Goal: Transaction & Acquisition: Purchase product/service

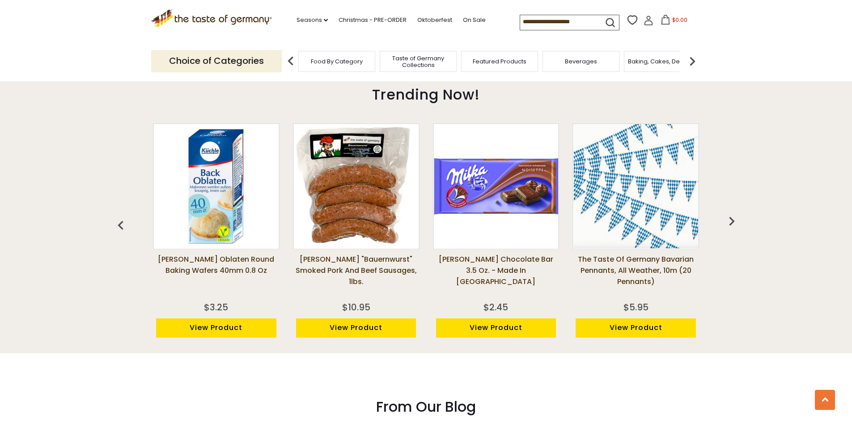
scroll to position [693, 0]
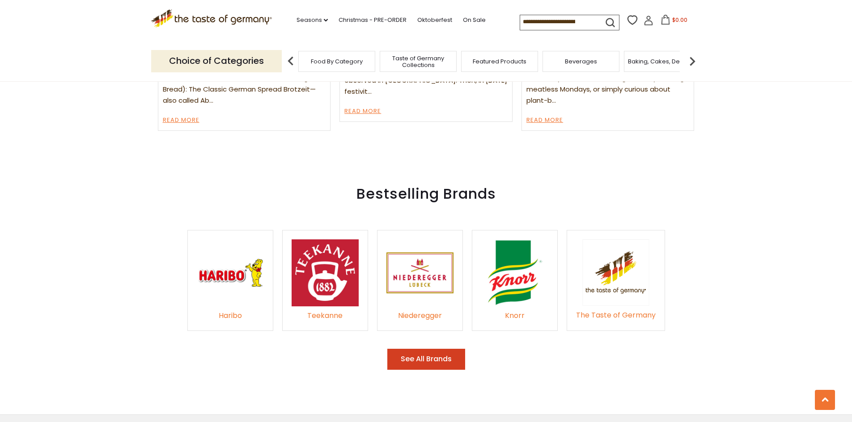
scroll to position [1264, 0]
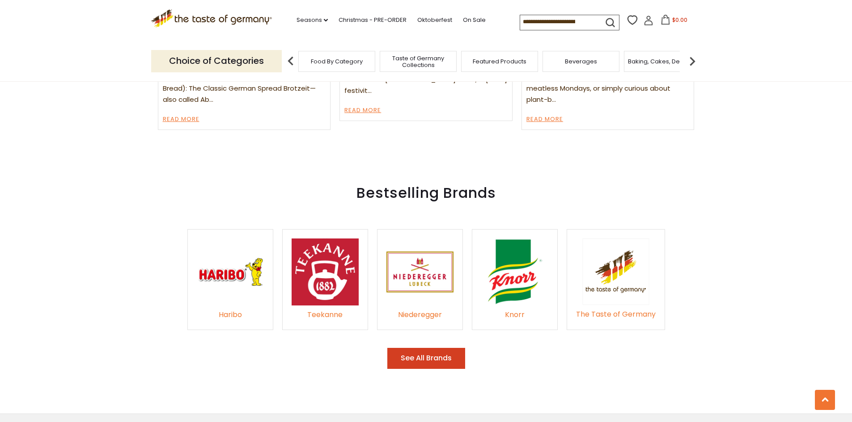
click at [503, 272] on img at bounding box center [514, 272] width 67 height 67
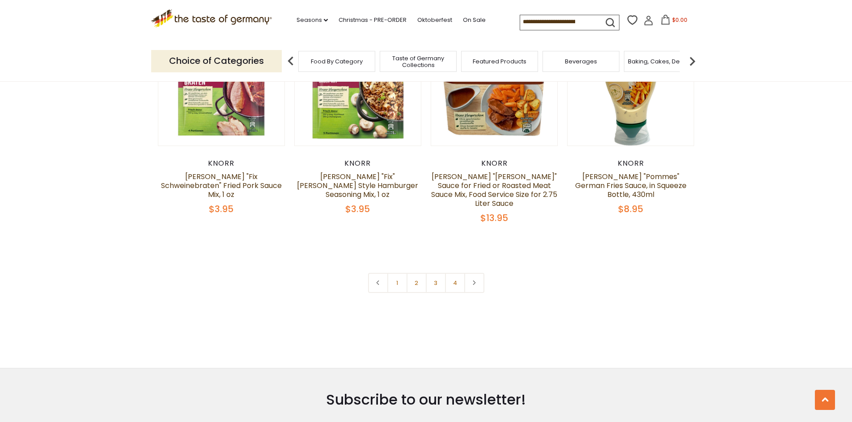
scroll to position [1905, 0]
click at [414, 273] on link "2" at bounding box center [416, 283] width 20 height 20
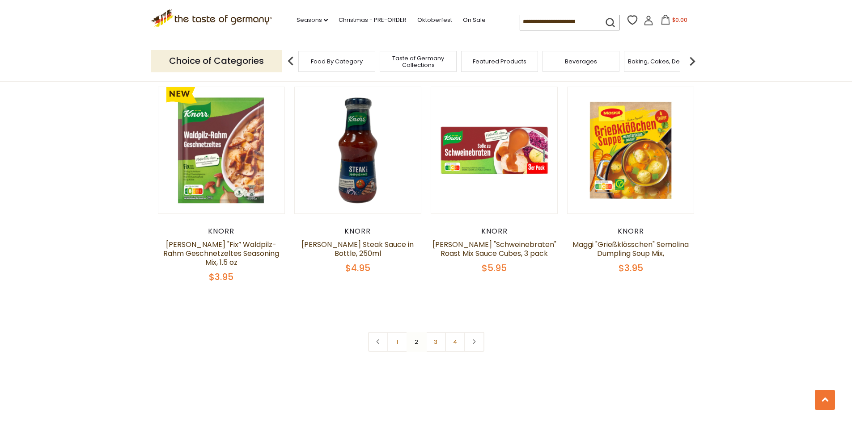
scroll to position [1840, 0]
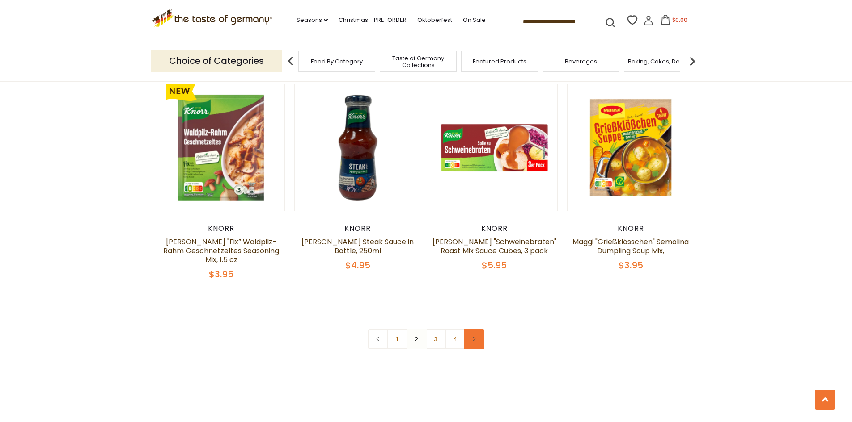
click at [473, 337] on use at bounding box center [474, 339] width 3 height 4
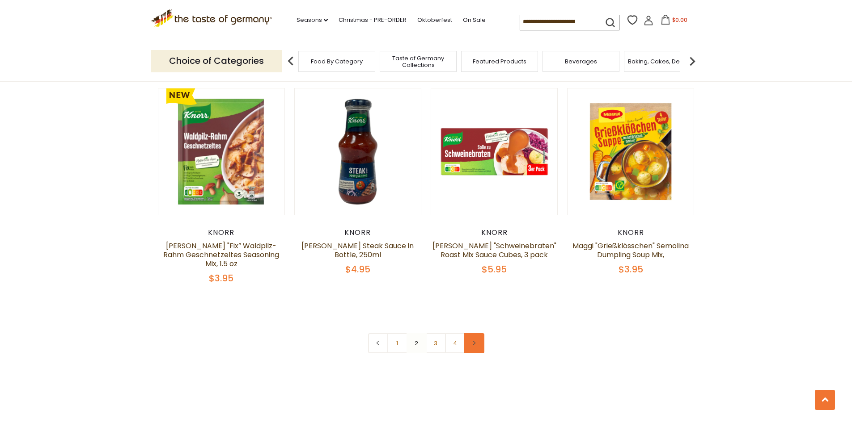
scroll to position [1837, 0]
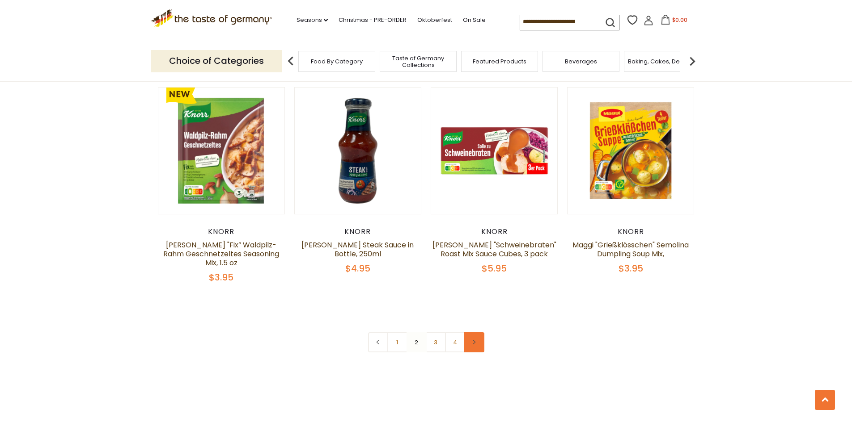
click at [473, 340] on icon at bounding box center [473, 342] width 5 height 4
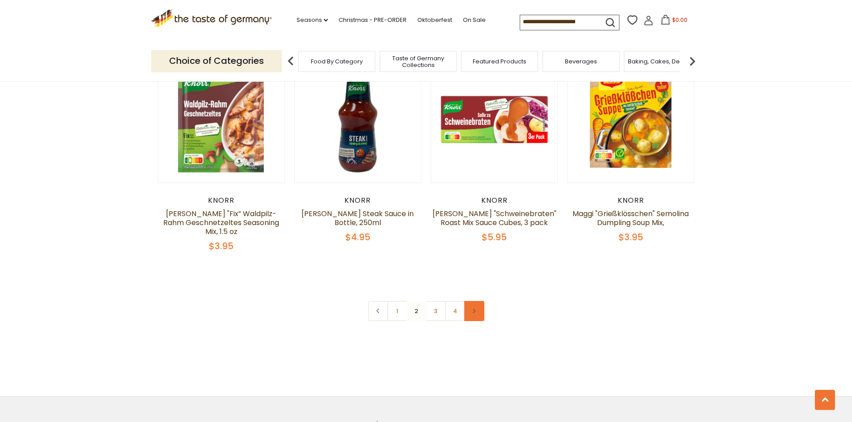
scroll to position [1868, 0]
click at [475, 309] on icon at bounding box center [473, 311] width 5 height 4
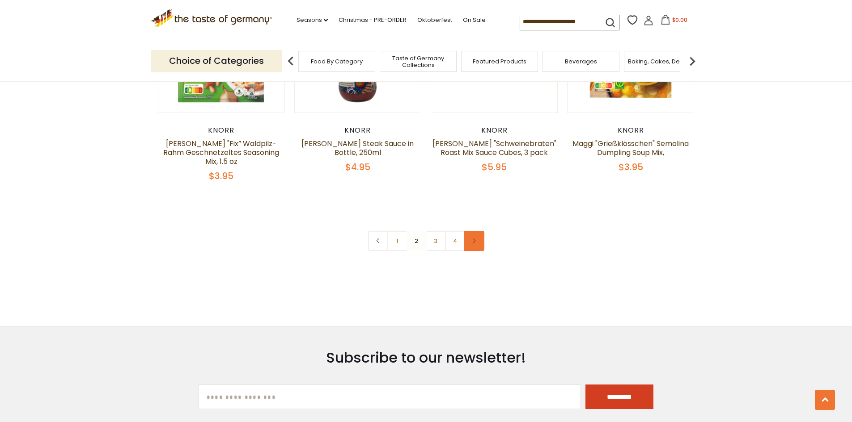
scroll to position [1940, 0]
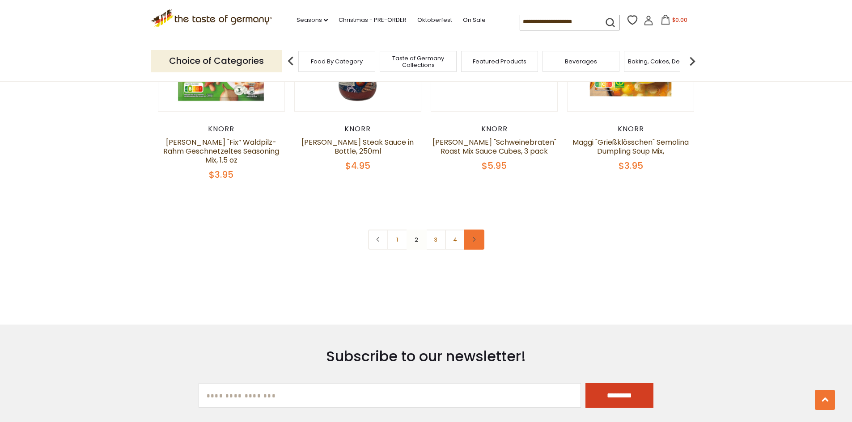
click at [478, 230] on link at bounding box center [474, 240] width 20 height 20
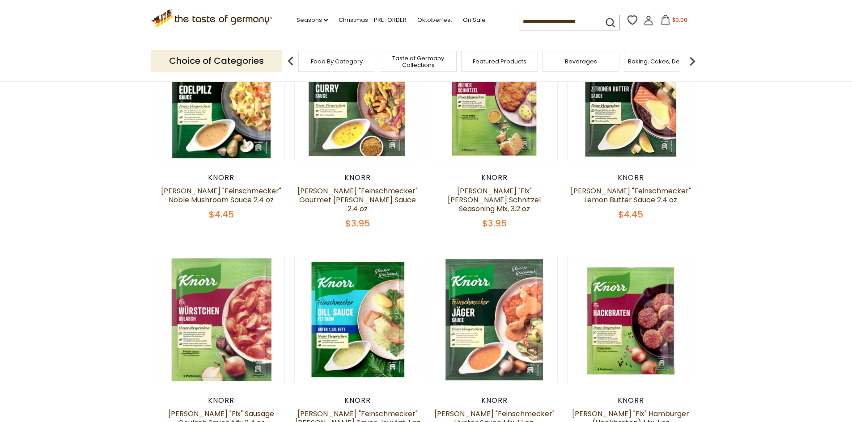
scroll to position [0, 0]
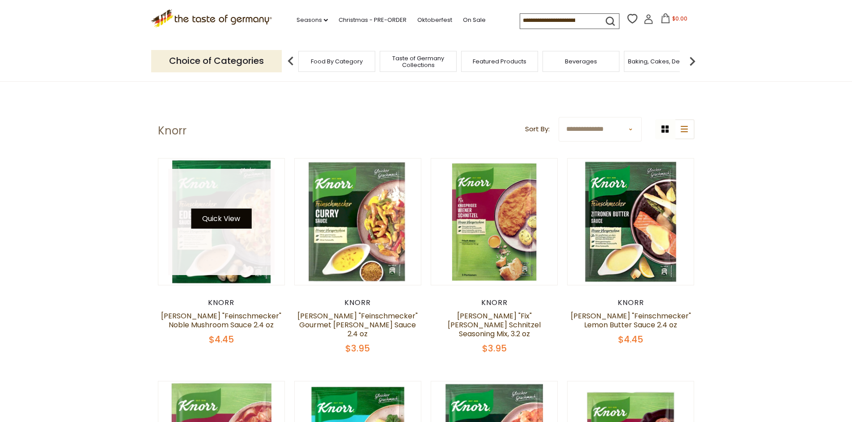
click at [241, 228] on button "Quick View" at bounding box center [221, 219] width 60 height 20
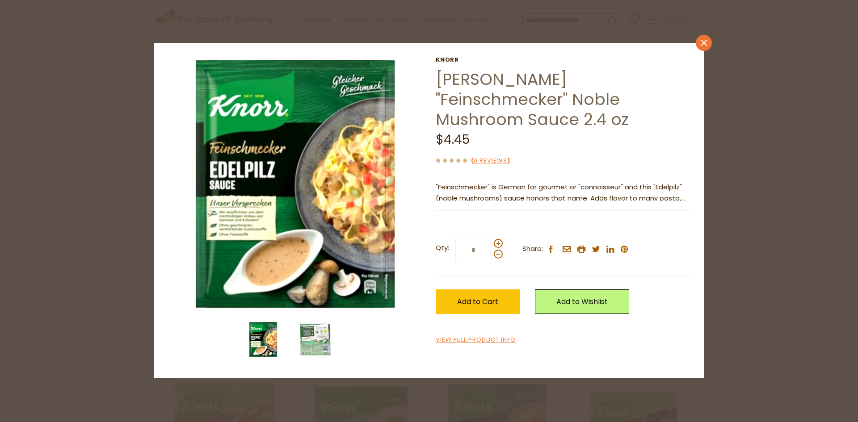
click at [701, 40] on icon "close" at bounding box center [704, 43] width 7 height 7
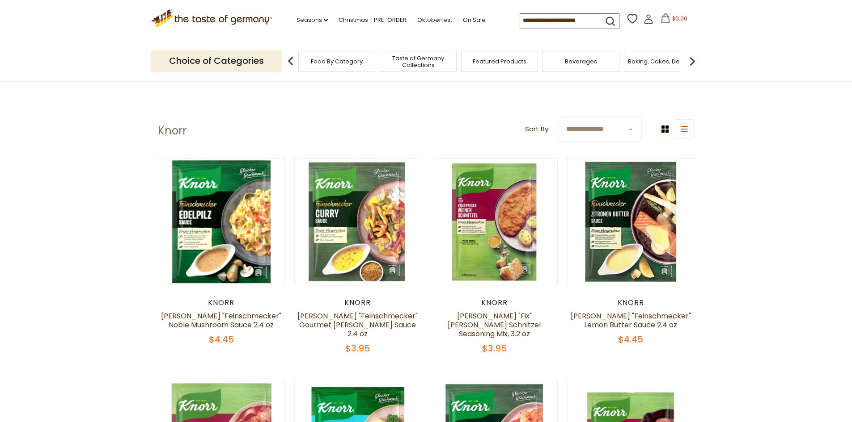
click at [489, 62] on span "Featured Products" at bounding box center [500, 61] width 54 height 7
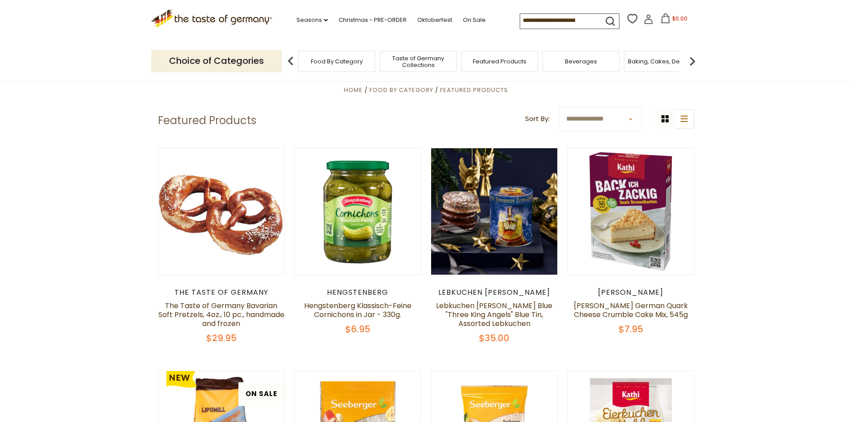
scroll to position [34, 0]
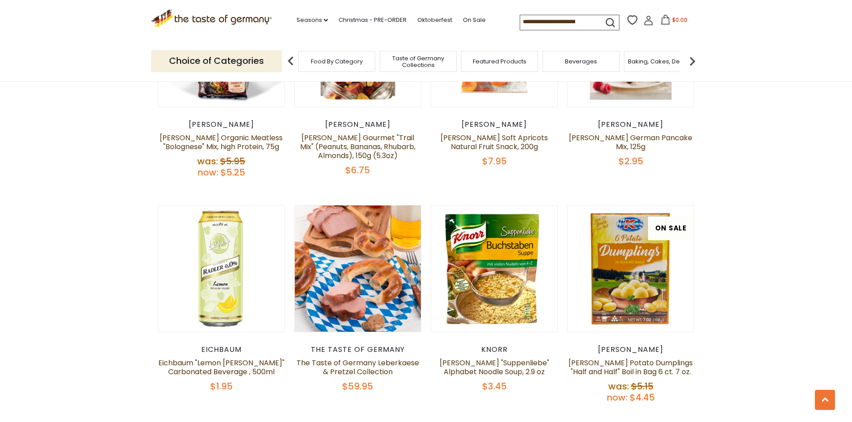
click at [50, 339] on section "**********" at bounding box center [426, 281] width 852 height 1246
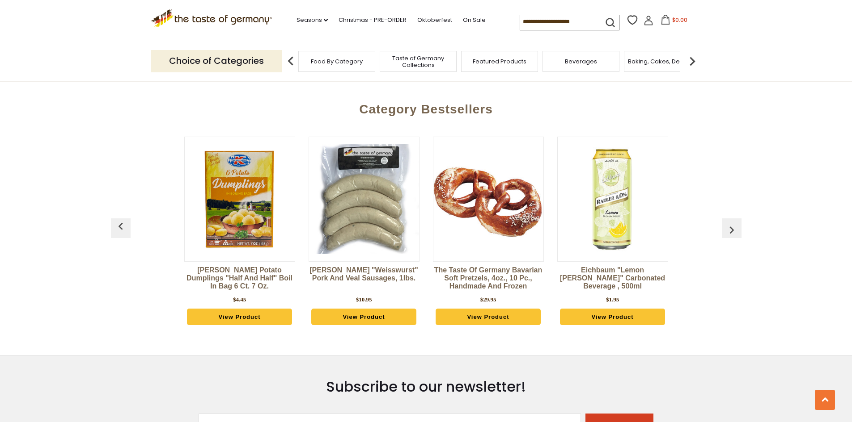
scroll to position [1237, 0]
click at [734, 224] on img "button" at bounding box center [731, 231] width 14 height 14
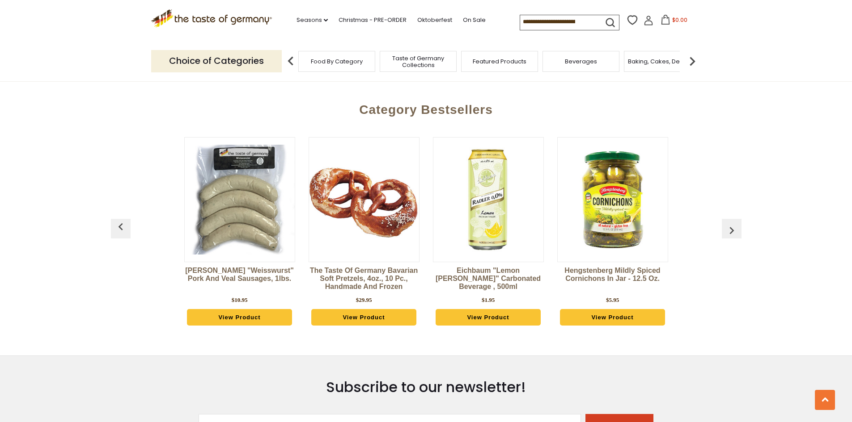
click at [736, 224] on img "button" at bounding box center [731, 231] width 14 height 14
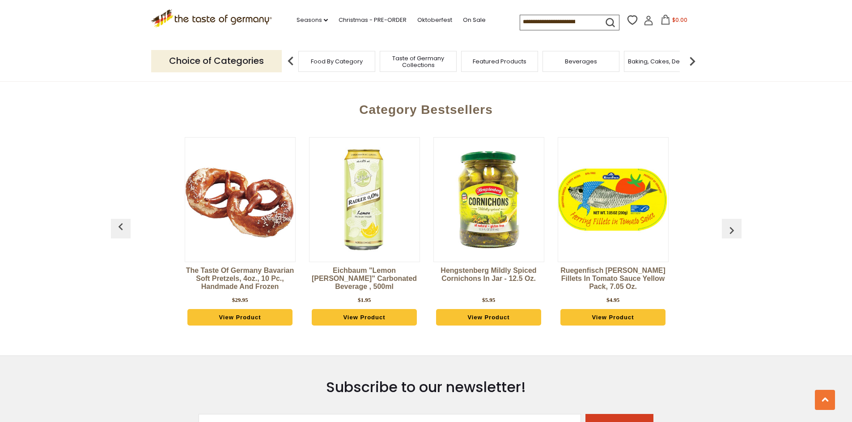
scroll to position [0, 249]
click at [739, 221] on button "button" at bounding box center [732, 229] width 20 height 20
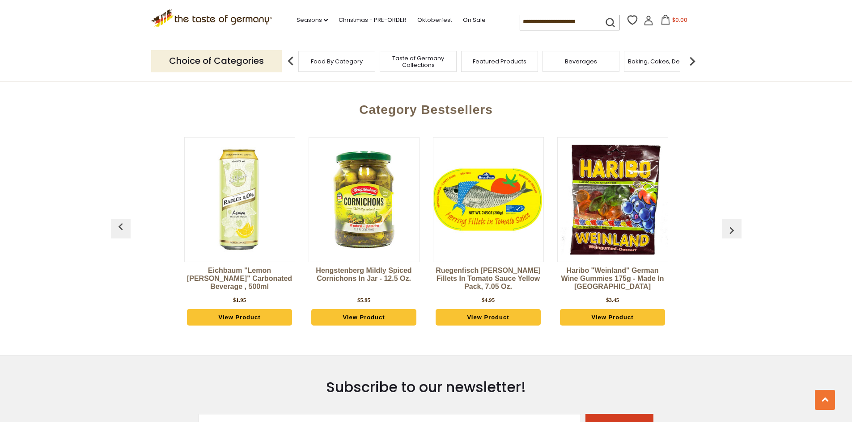
click at [735, 224] on img "button" at bounding box center [731, 231] width 14 height 14
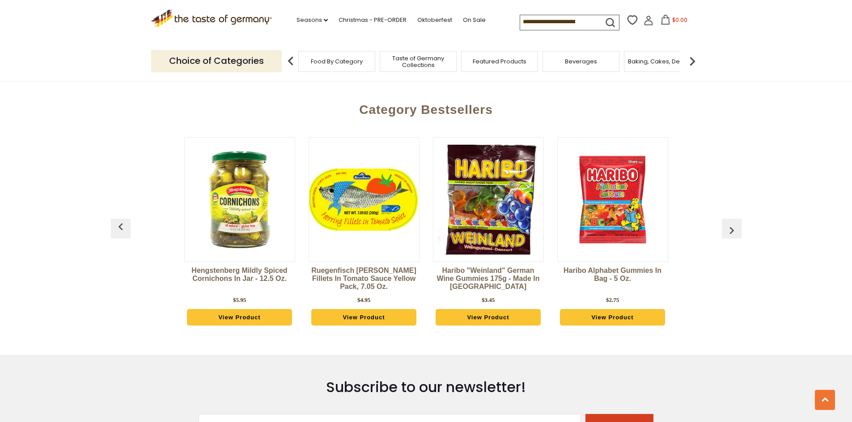
click at [734, 224] on img "button" at bounding box center [731, 231] width 14 height 14
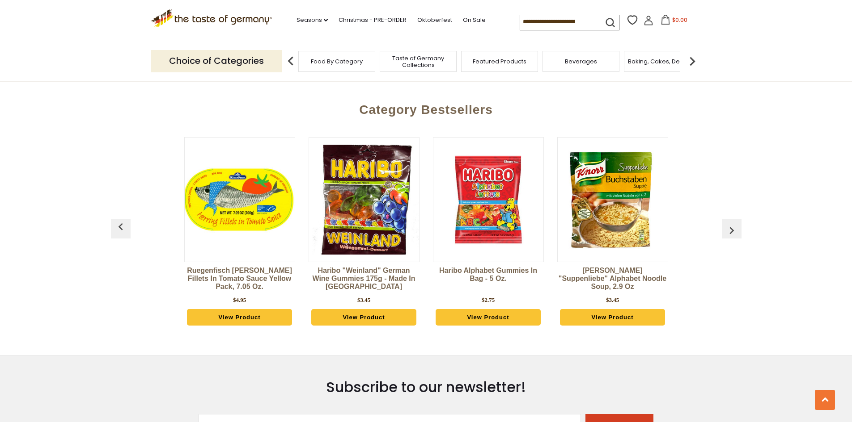
click at [735, 224] on img "button" at bounding box center [731, 231] width 14 height 14
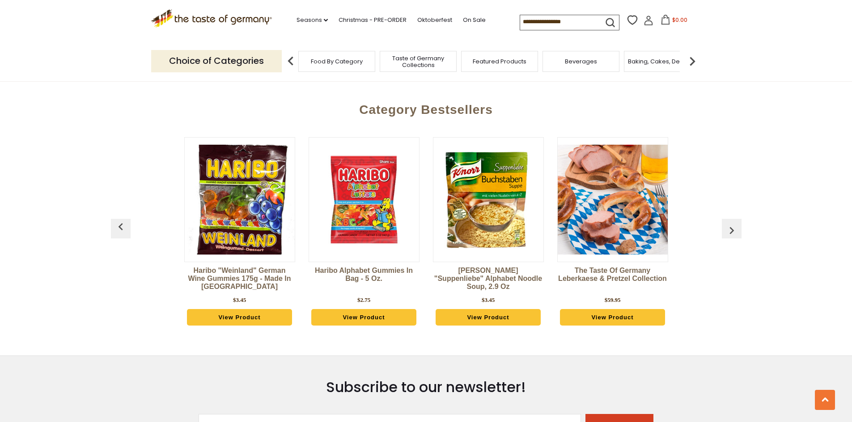
click at [737, 224] on img "button" at bounding box center [731, 231] width 14 height 14
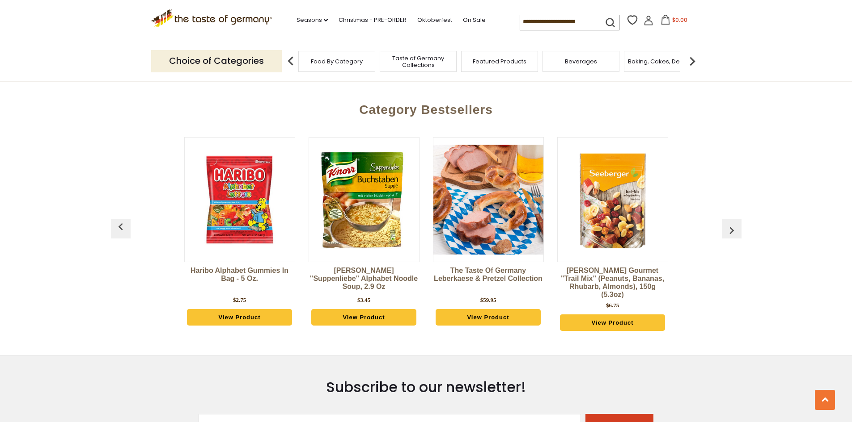
click at [739, 223] on button "button" at bounding box center [732, 229] width 20 height 20
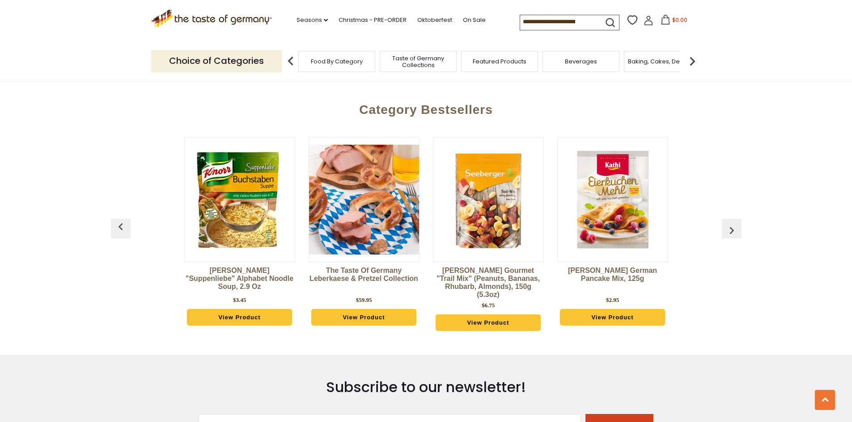
click at [739, 225] on button "button" at bounding box center [732, 229] width 20 height 20
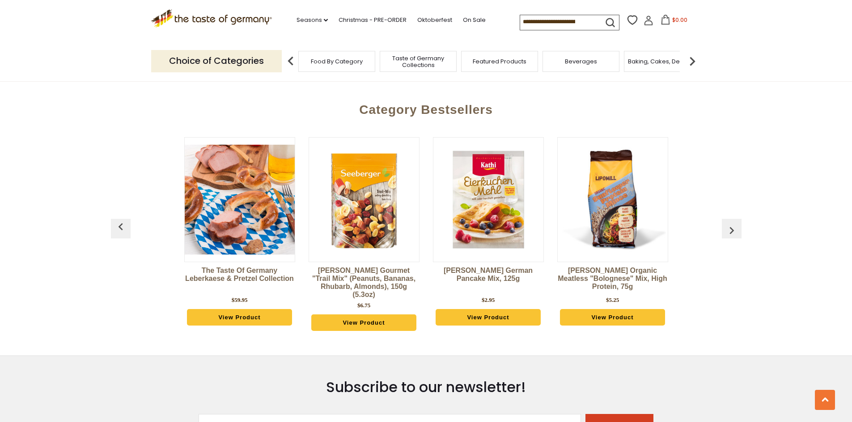
click at [737, 226] on button "button" at bounding box center [732, 229] width 20 height 20
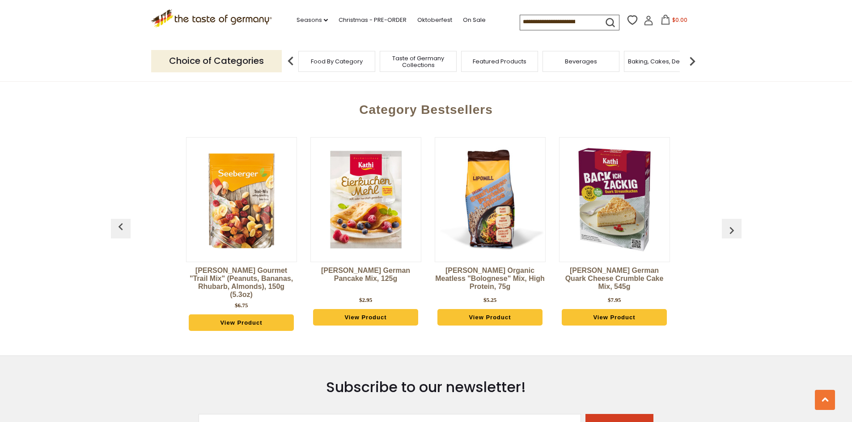
scroll to position [0, 1243]
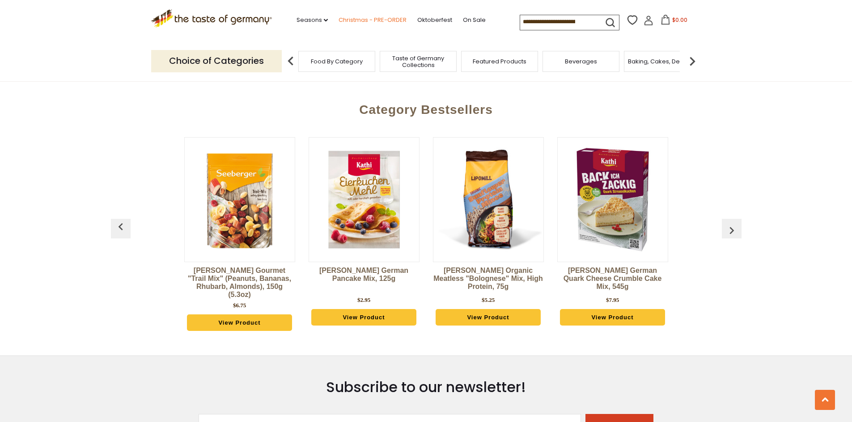
click at [353, 19] on link "Christmas - PRE-ORDER" at bounding box center [372, 20] width 68 height 10
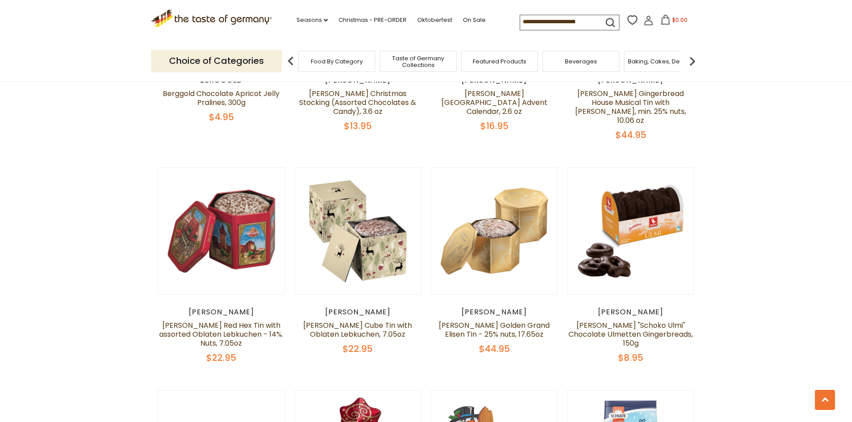
scroll to position [2681, 0]
